Goal: Task Accomplishment & Management: Manage account settings

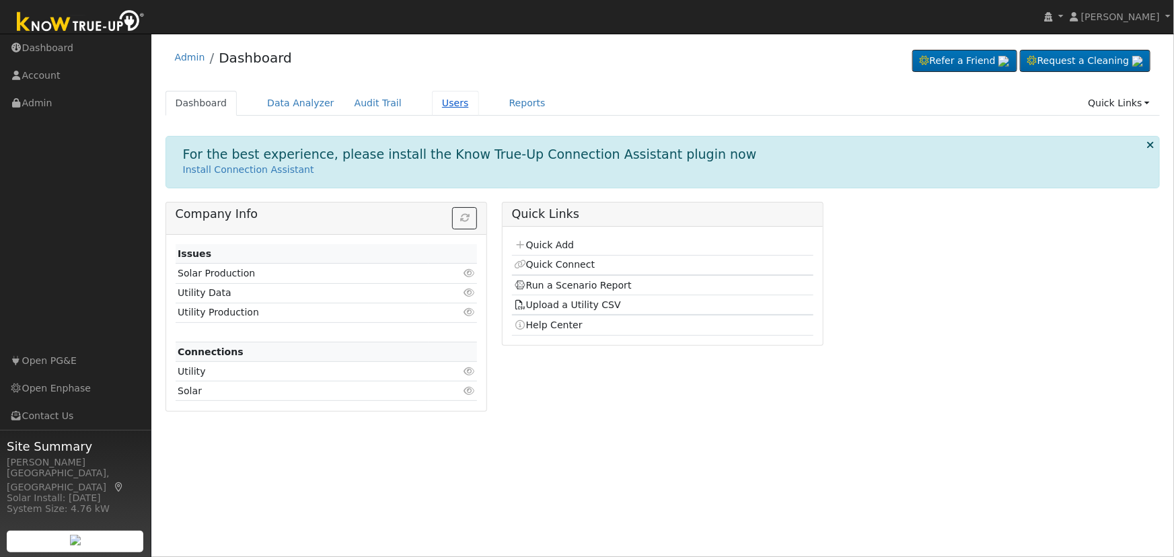
click at [432, 101] on link "Users" at bounding box center [455, 103] width 47 height 25
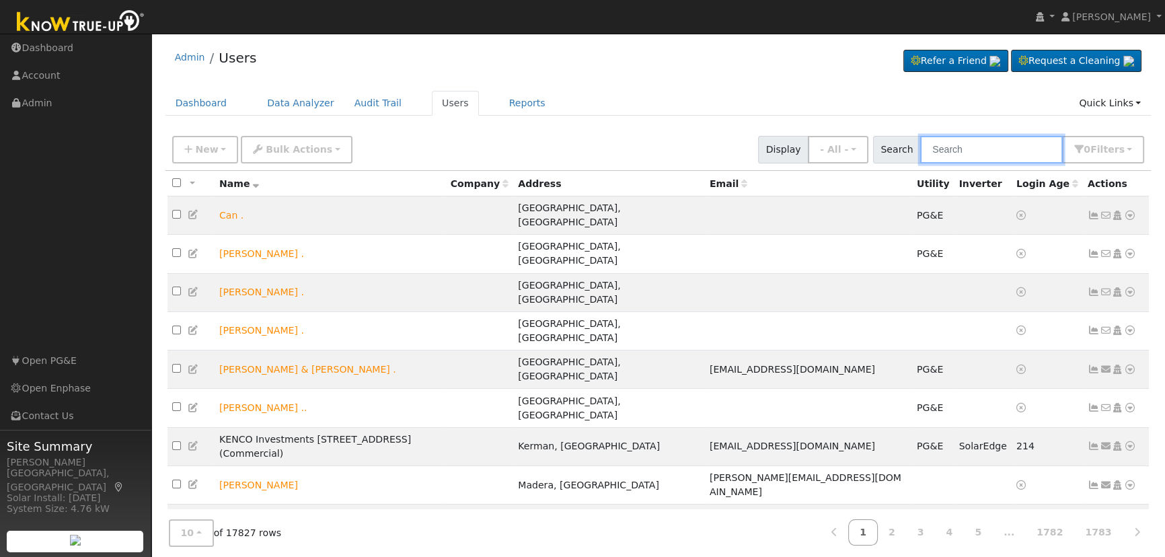
click at [964, 155] on input "text" at bounding box center [991, 150] width 143 height 28
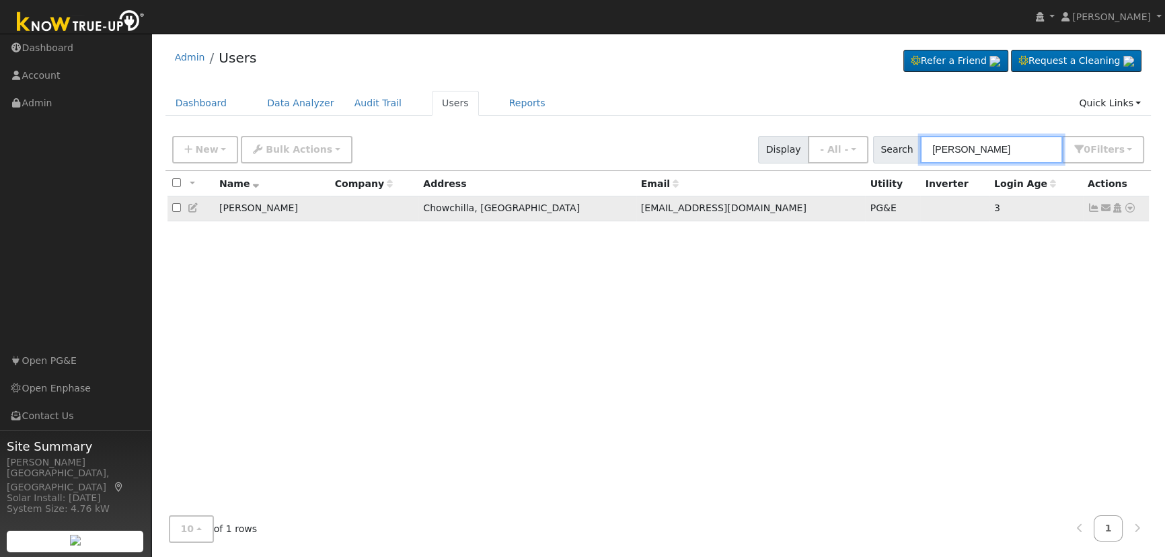
type input "[PERSON_NAME]"
click at [1130, 208] on icon at bounding box center [1130, 207] width 12 height 9
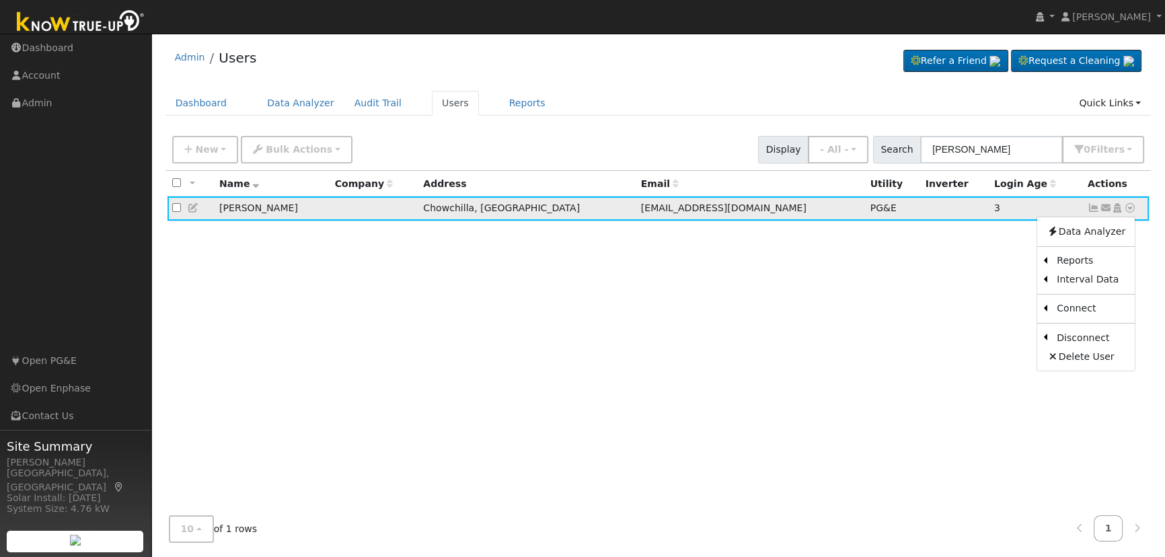
click at [1118, 211] on icon at bounding box center [1117, 207] width 12 height 9
